Goal: Task Accomplishment & Management: Manage account settings

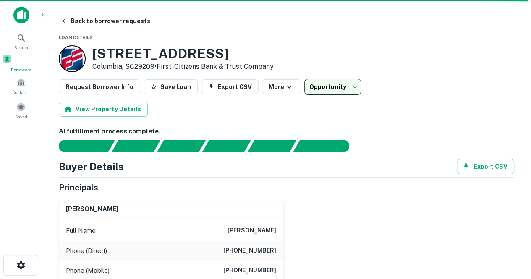
click at [27, 65] on div "Borrowers" at bounding box center [21, 63] width 37 height 19
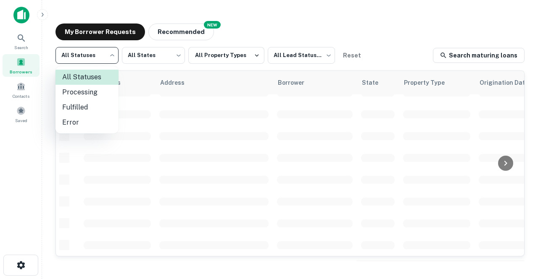
click at [92, 53] on body "Search Borrowers Contacts Saved My Borrower Requests NEW Recommended All Status…" at bounding box center [269, 139] width 538 height 279
click at [80, 105] on li "Fulfilled" at bounding box center [86, 107] width 63 height 15
type input "*********"
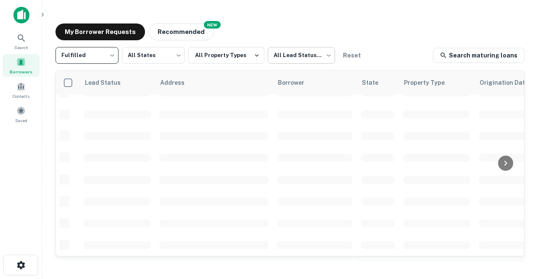
click at [294, 58] on body "Search Borrowers Contacts Saved My Borrower Requests NEW Recommended Fulfilled …" at bounding box center [269, 139] width 538 height 279
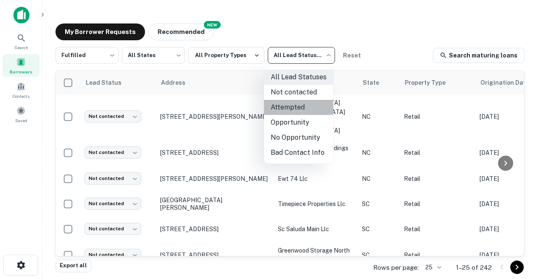
click at [291, 104] on li "Attempted" at bounding box center [298, 107] width 69 height 15
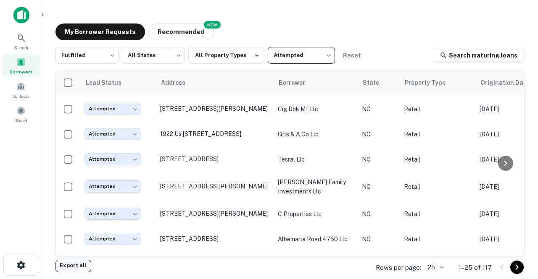
click at [79, 267] on button "Export all" at bounding box center [73, 266] width 36 height 13
click at [101, 62] on body "Search Borrowers Contacts Saved My Borrower Requests NEW Recommended Fulfilled …" at bounding box center [269, 139] width 538 height 279
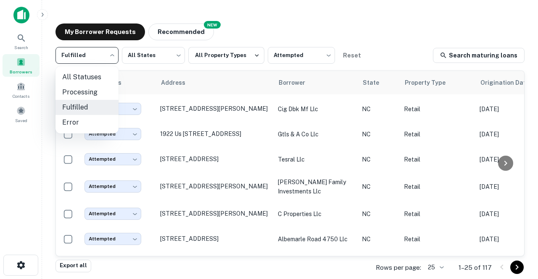
click at [268, 52] on div at bounding box center [269, 139] width 538 height 279
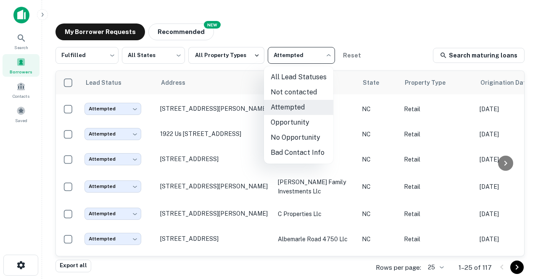
click at [284, 62] on body "Search Borrowers Contacts Saved My Borrower Requests NEW Recommended Fulfilled …" at bounding box center [269, 139] width 538 height 279
click at [294, 81] on li "All Lead Statuses" at bounding box center [298, 77] width 69 height 15
type input "***"
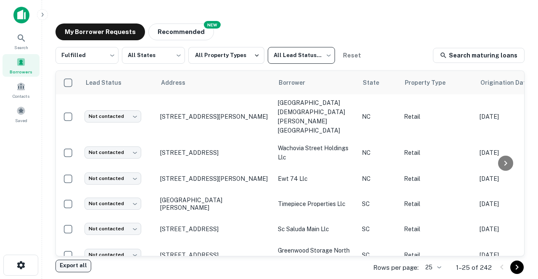
click at [70, 261] on button "Export all" at bounding box center [73, 266] width 36 height 13
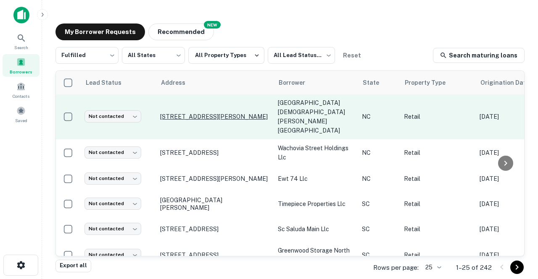
click at [191, 113] on p "121 Balaji Pl Cary, NC27513" at bounding box center [214, 117] width 109 height 8
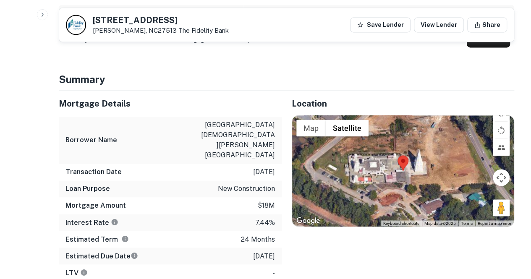
scroll to position [584, 0]
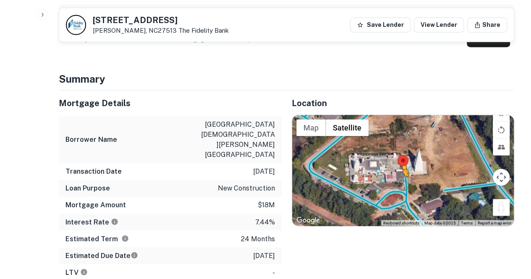
drag, startPoint x: 497, startPoint y: 201, endPoint x: 403, endPoint y: 183, distance: 95.0
click at [403, 183] on div "To activate drag with keyboard, press Alt + Enter. Once in keyboard drag state,…" at bounding box center [403, 170] width 222 height 111
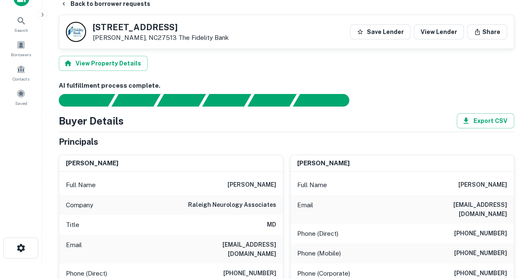
scroll to position [0, 0]
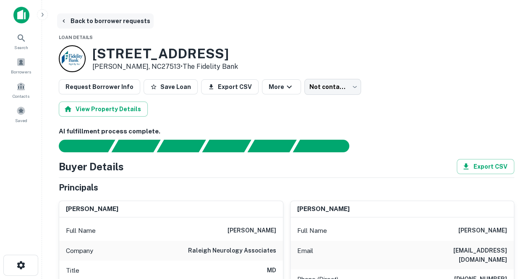
click at [88, 25] on button "Back to borrower requests" at bounding box center [105, 20] width 97 height 15
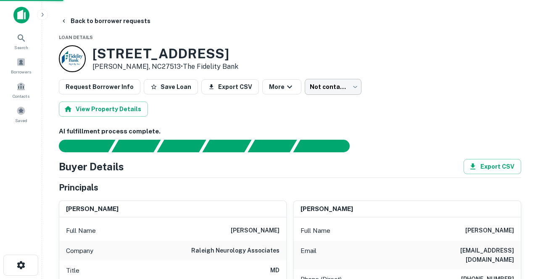
click at [332, 90] on body "Search Borrowers Contacts Saved Back to borrower requests Loan Details 121 Bala…" at bounding box center [269, 139] width 538 height 279
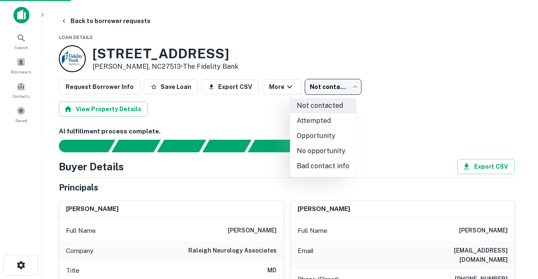
click at [312, 147] on li "No opportunity" at bounding box center [323, 151] width 66 height 15
type input "**********"
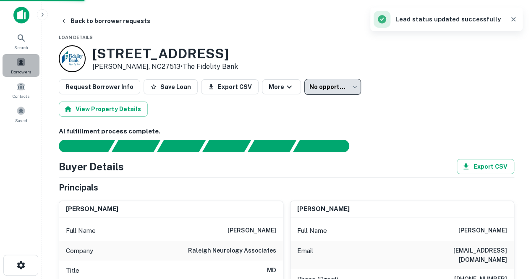
click at [24, 64] on span at bounding box center [20, 62] width 9 height 9
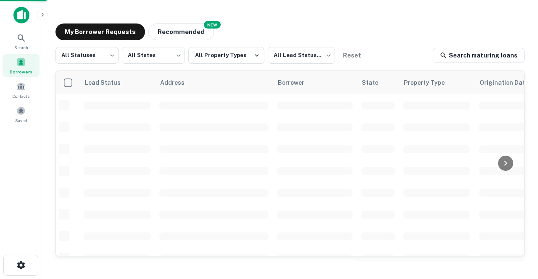
click at [106, 62] on body "Search Borrowers Contacts Saved My Borrower Requests NEW Recommended All Status…" at bounding box center [269, 139] width 538 height 279
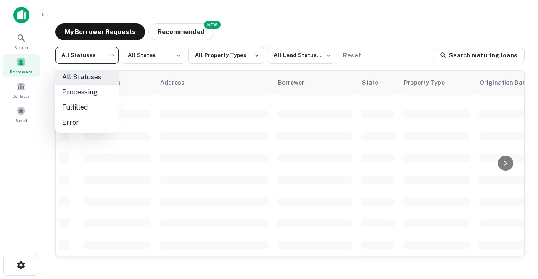
click at [339, 32] on div at bounding box center [269, 139] width 538 height 279
